Goal: Task Accomplishment & Management: Manage account settings

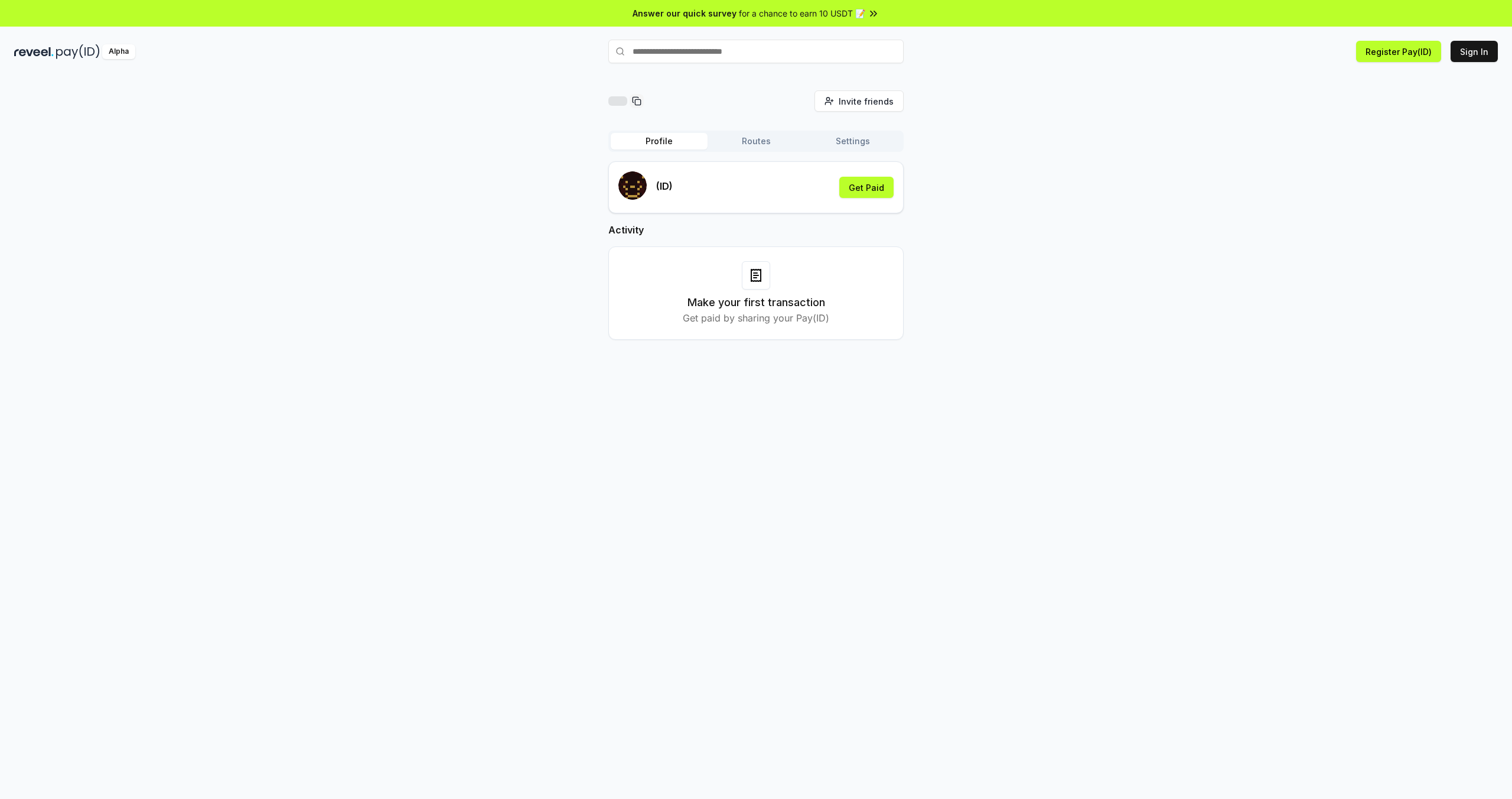
click at [987, 288] on div "Invite friends Invite Profile Routes Settings (ID) Get Paid Activity Make your …" at bounding box center [756, 225] width 1484 height 268
click at [751, 144] on button "Routes" at bounding box center [756, 141] width 97 height 17
click at [1025, 96] on div "Invite friends Invite Profile Routes Settings (ID) Get Paid Activity Make your …" at bounding box center [756, 225] width 1484 height 268
